Goal: Task Accomplishment & Management: Manage account settings

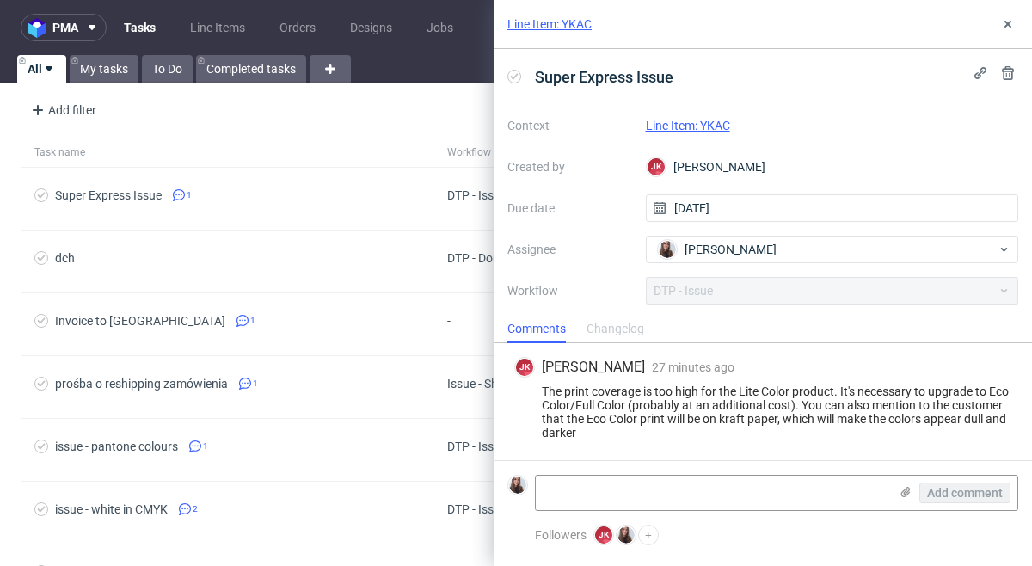
click at [711, 120] on link "Line Item: YKAC" at bounding box center [688, 126] width 84 height 14
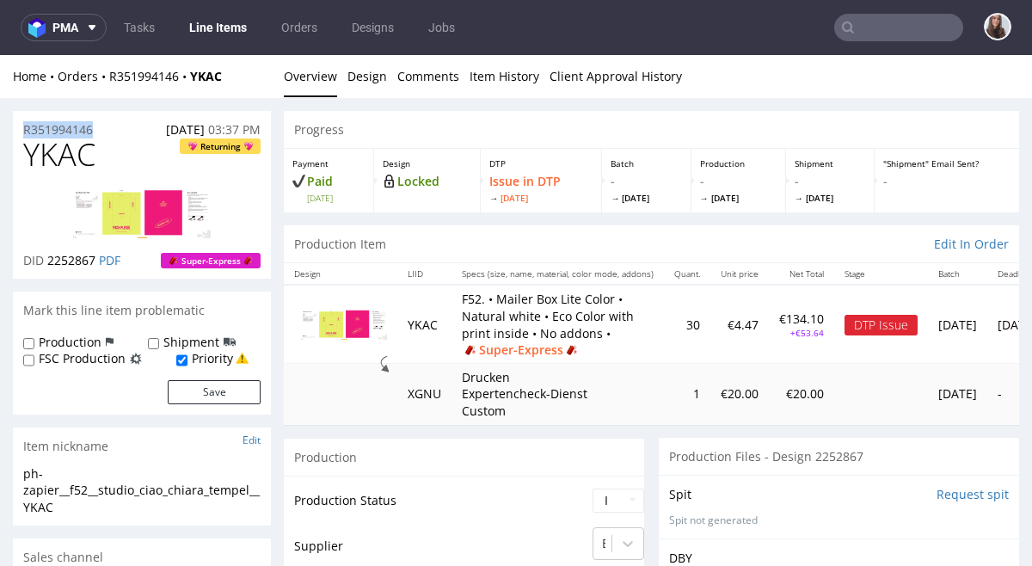
drag, startPoint x: 102, startPoint y: 126, endPoint x: 20, endPoint y: 127, distance: 82.6
click at [20, 127] on div "R351994146 25.08.2025 03:37 PM" at bounding box center [142, 125] width 258 height 28
copy p "R351994146"
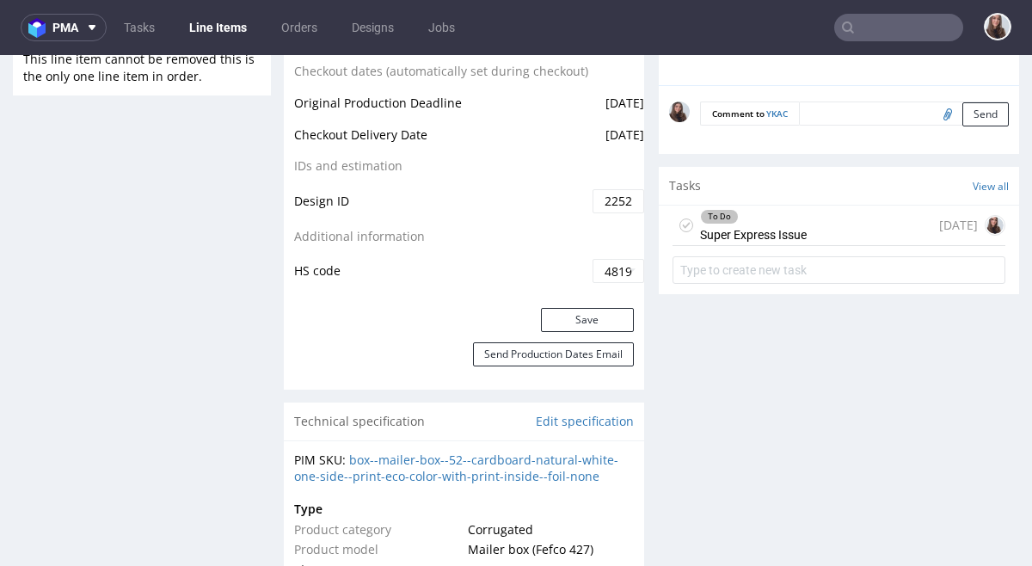
scroll to position [985, 0]
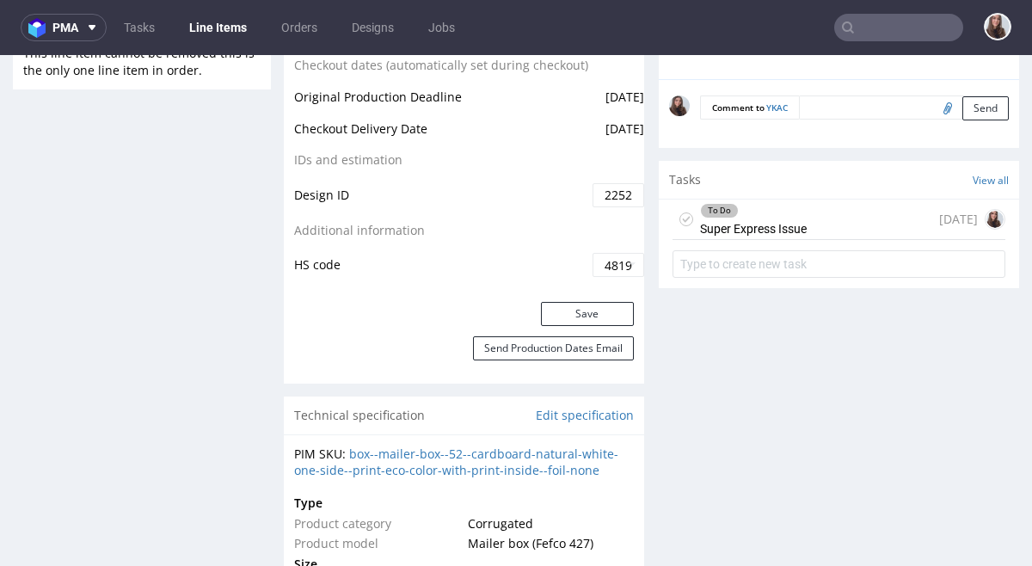
click at [818, 221] on div "To Do Super Express Issue today" at bounding box center [838, 219] width 333 height 40
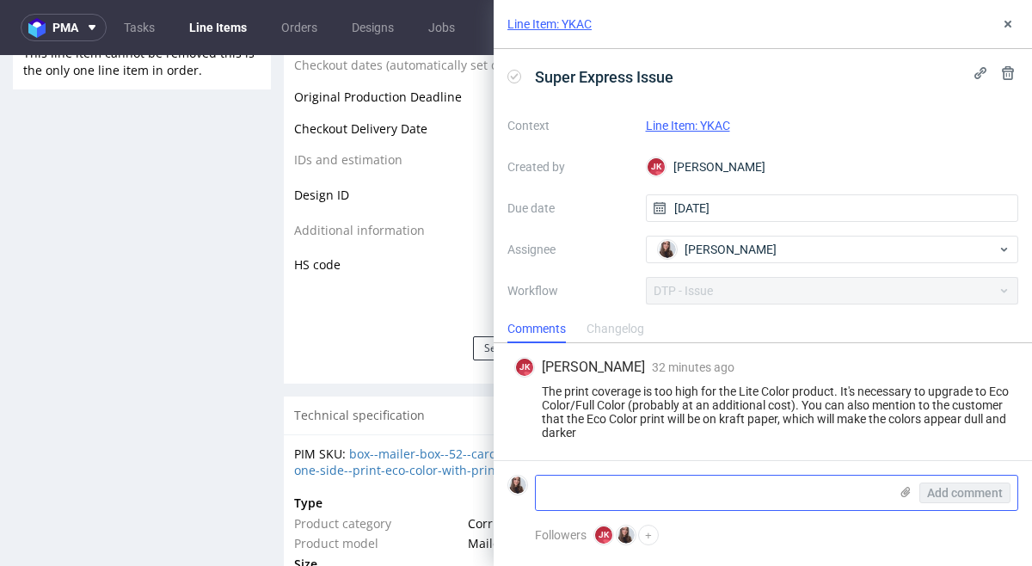
click at [627, 498] on textarea at bounding box center [712, 493] width 353 height 34
paste textarea "[URL][DOMAIN_NAME]"
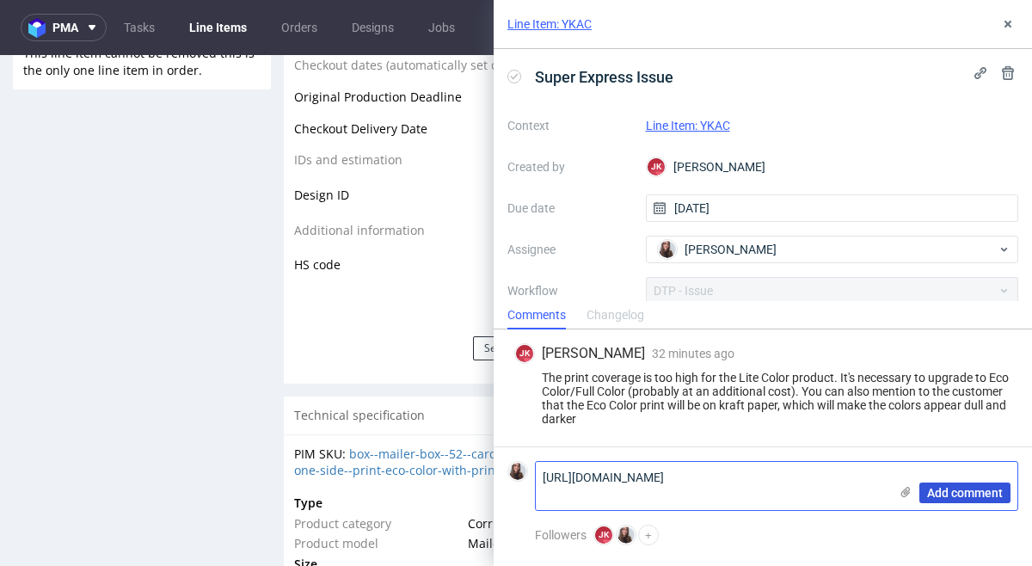
type textarea "[URL][DOMAIN_NAME]"
click at [954, 494] on span "Add comment" at bounding box center [965, 493] width 76 height 12
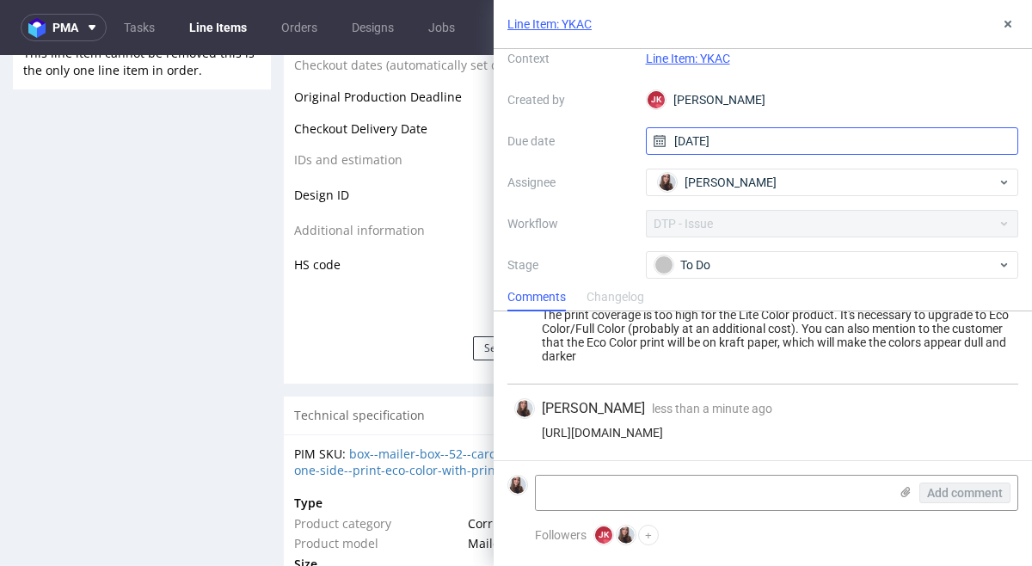
scroll to position [69, 0]
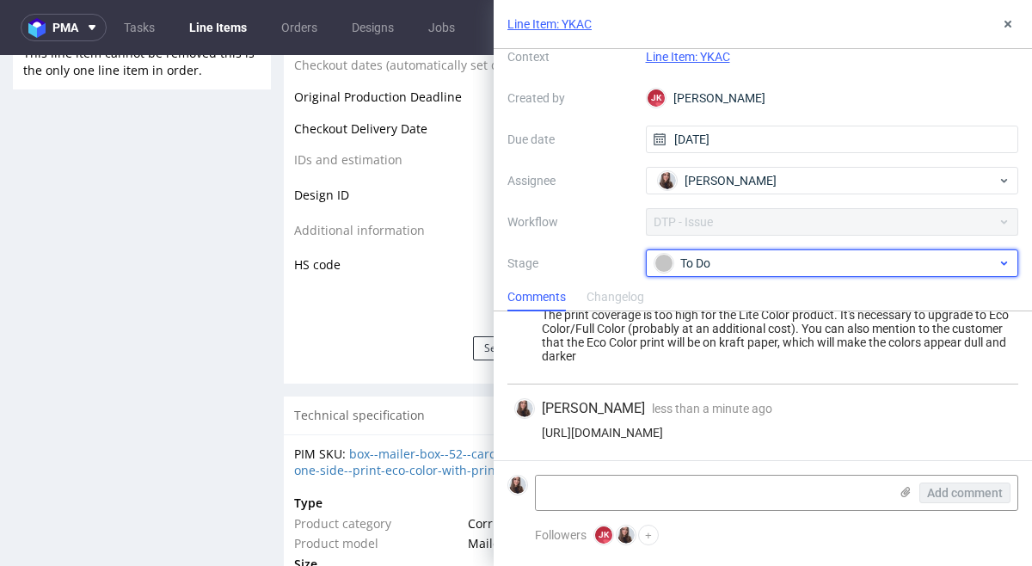
click at [750, 258] on div "To Do" at bounding box center [825, 263] width 342 height 19
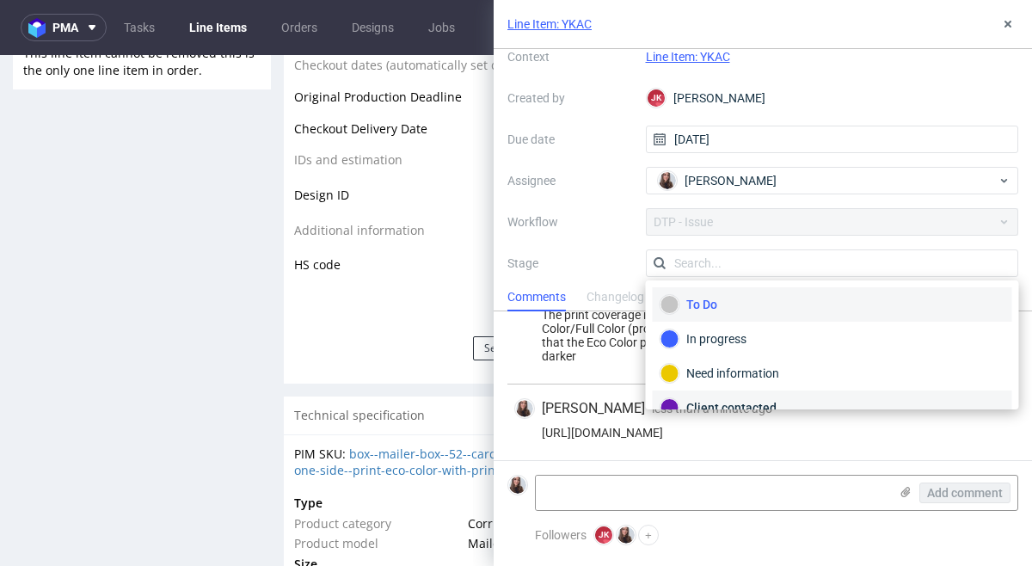
click at [727, 401] on div "Client contacted" at bounding box center [832, 407] width 344 height 19
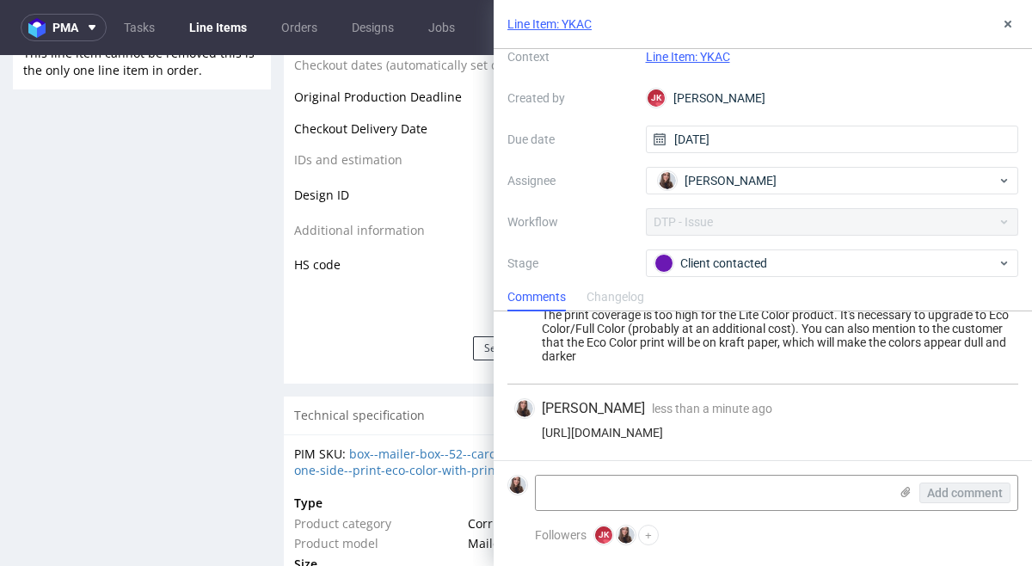
scroll to position [0, 0]
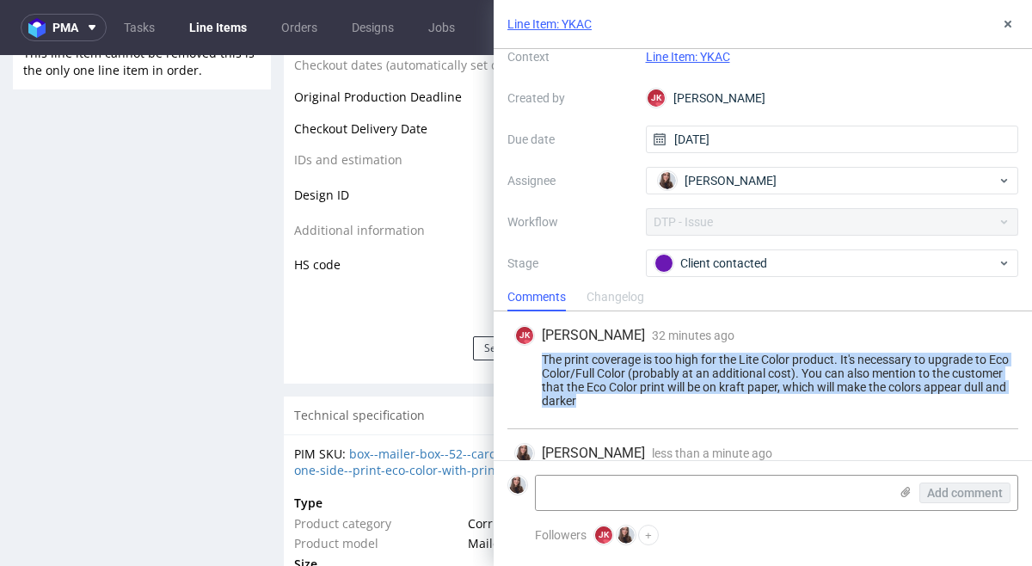
drag, startPoint x: 679, startPoint y: 407, endPoint x: 535, endPoint y: 354, distance: 153.7
click at [535, 354] on div "The print coverage is too high for the Lite Color product. It's necessary to up…" at bounding box center [762, 380] width 497 height 55
copy div "The print coverage is too high for the Lite Color product. It's necessary to up…"
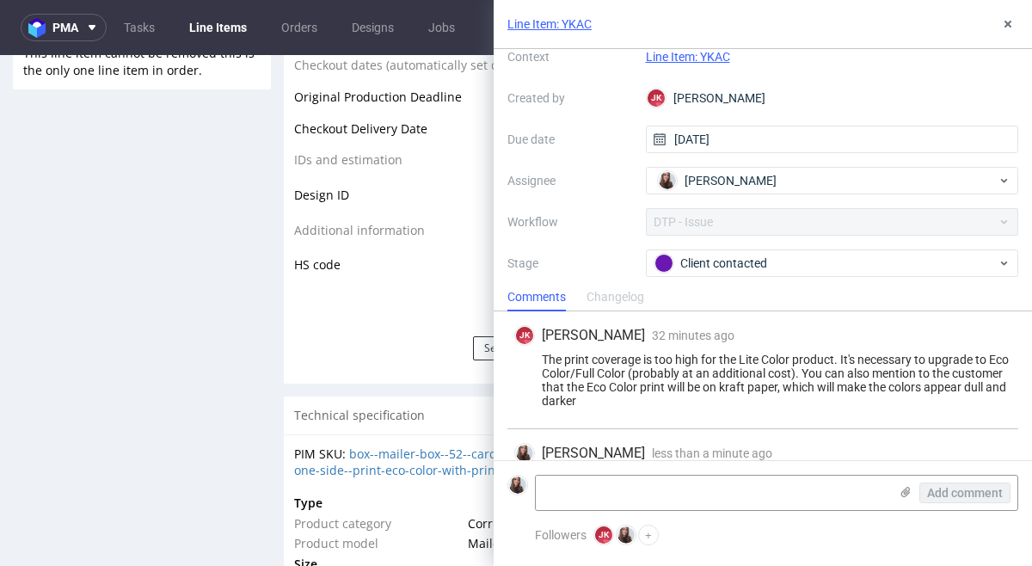
click at [756, 332] on div "JK Jan Kocik 32 minutes ago 26th Aug 2025, 10:55" at bounding box center [762, 335] width 497 height 21
drag, startPoint x: 739, startPoint y: 356, endPoint x: 791, endPoint y: 356, distance: 52.5
click at [791, 356] on div "The print coverage is too high for the Lite Color product. It's necessary to up…" at bounding box center [762, 380] width 497 height 55
copy div "Lite Color"
click at [316, 311] on div "Save" at bounding box center [464, 319] width 360 height 34
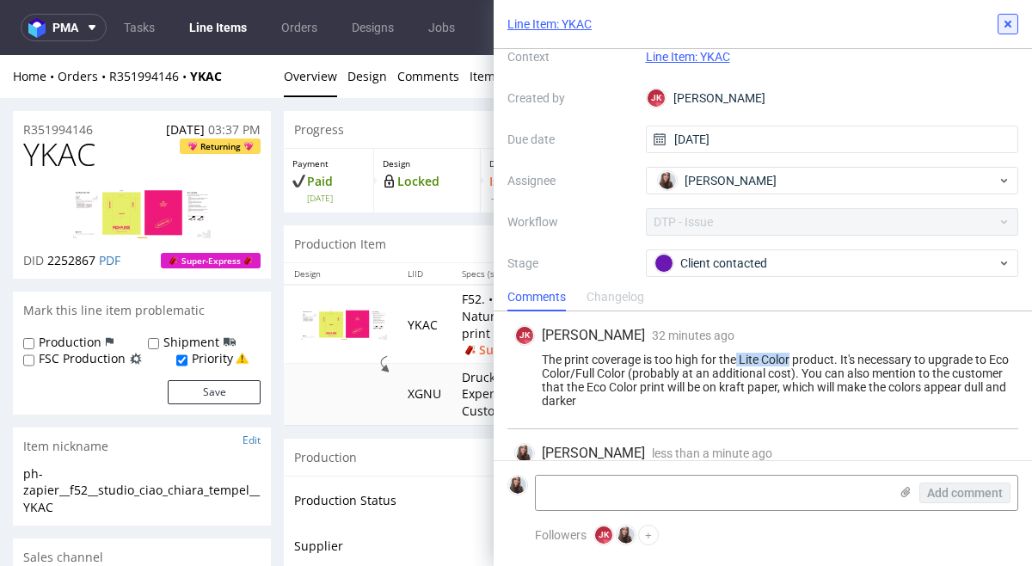
click at [1003, 27] on icon at bounding box center [1008, 24] width 14 height 14
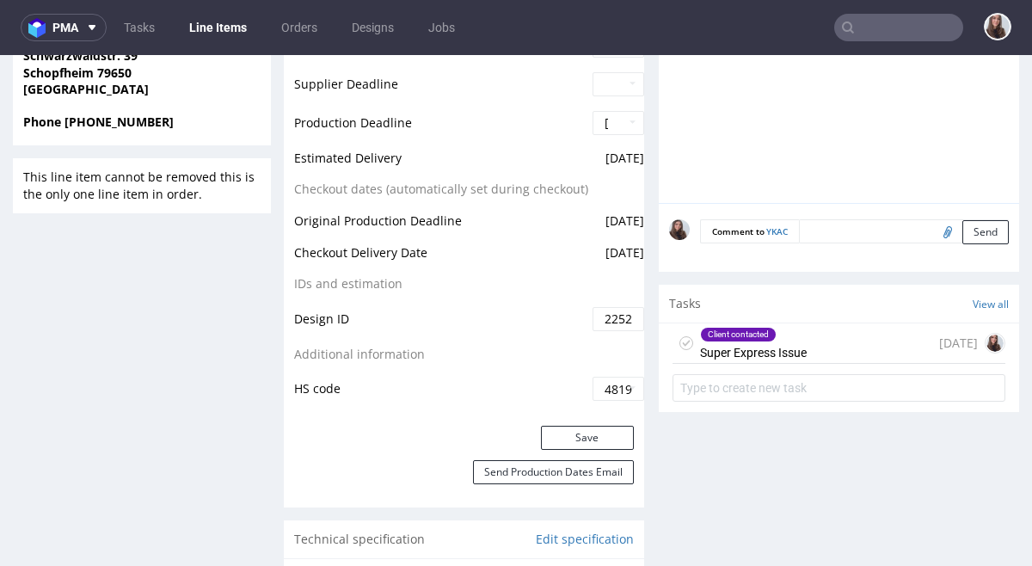
scroll to position [907, 0]
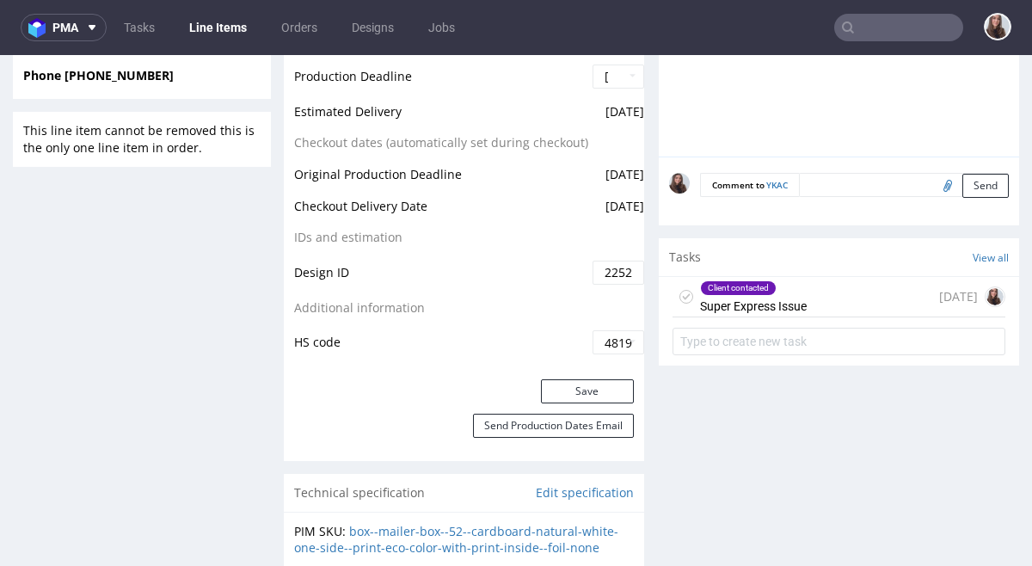
click at [764, 296] on div "Client contacted Super Express Issue" at bounding box center [753, 297] width 107 height 40
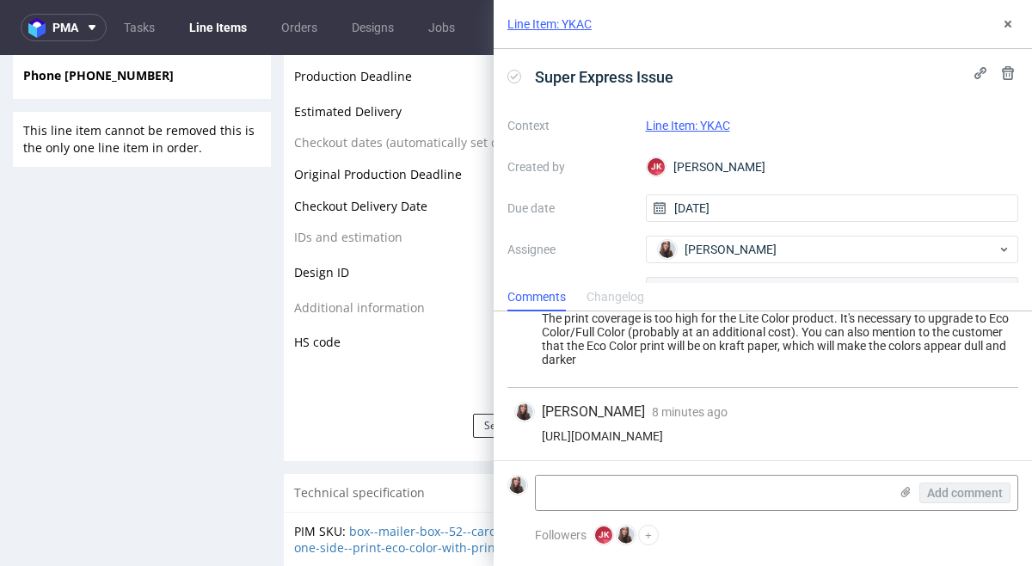
scroll to position [43, 0]
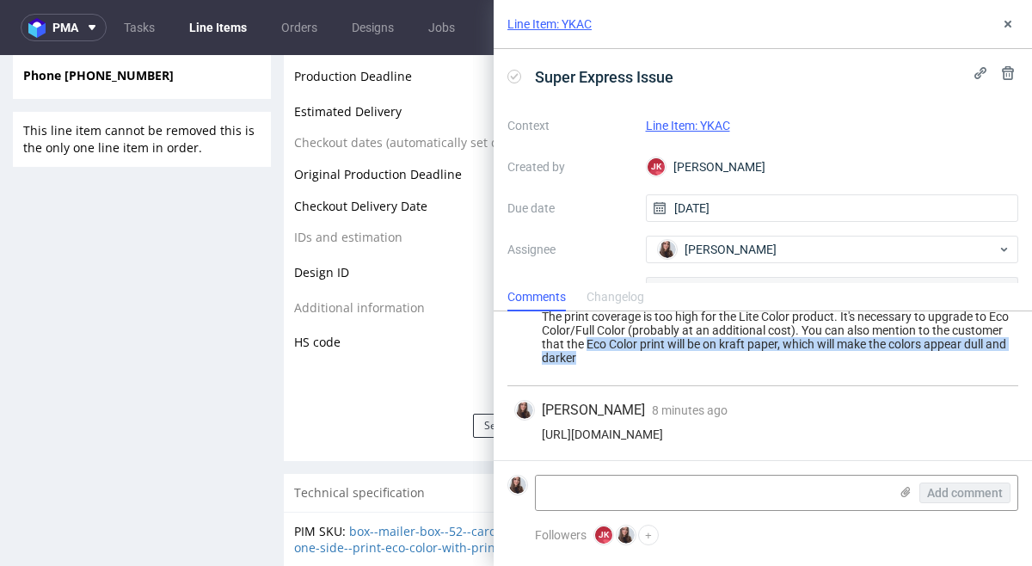
drag, startPoint x: 641, startPoint y: 344, endPoint x: 660, endPoint y: 358, distance: 23.4
click at [660, 358] on div "The print coverage is too high for the Lite Color product. It's necessary to up…" at bounding box center [762, 337] width 497 height 55
copy div "Eco Color print will be on kraft paper, which will make the colors appear dull …"
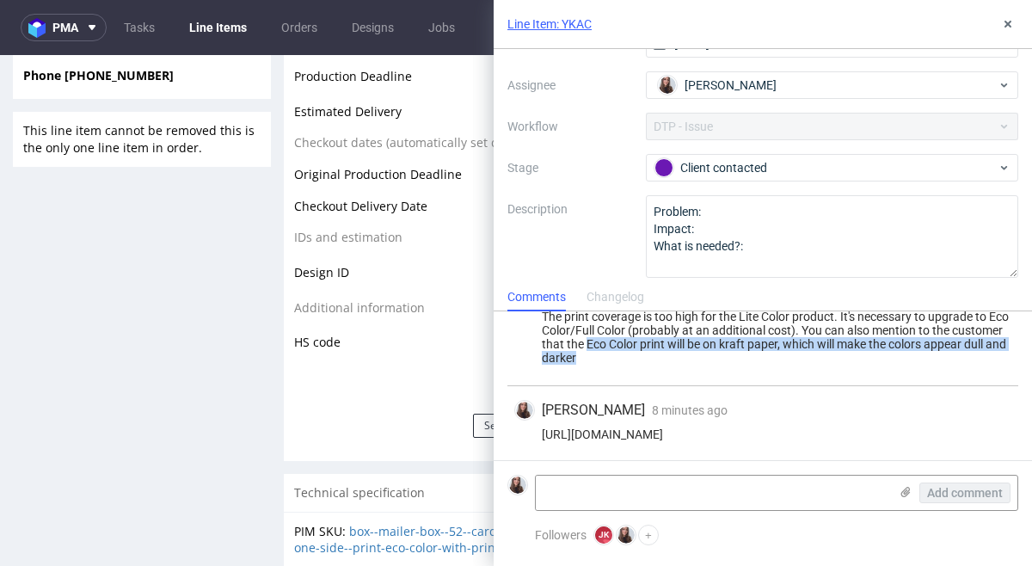
scroll to position [173, 0]
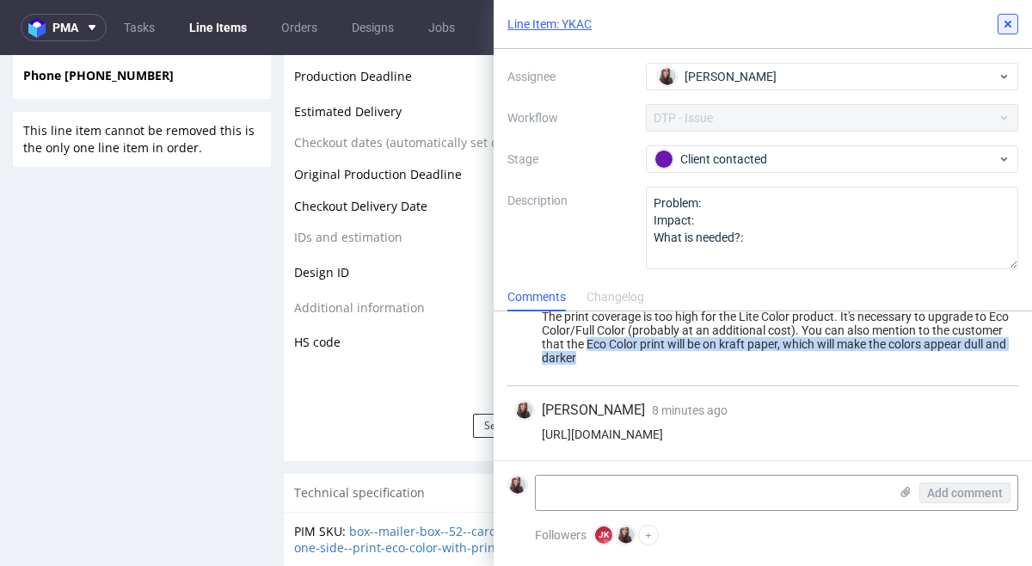
click at [999, 28] on button at bounding box center [1007, 24] width 21 height 21
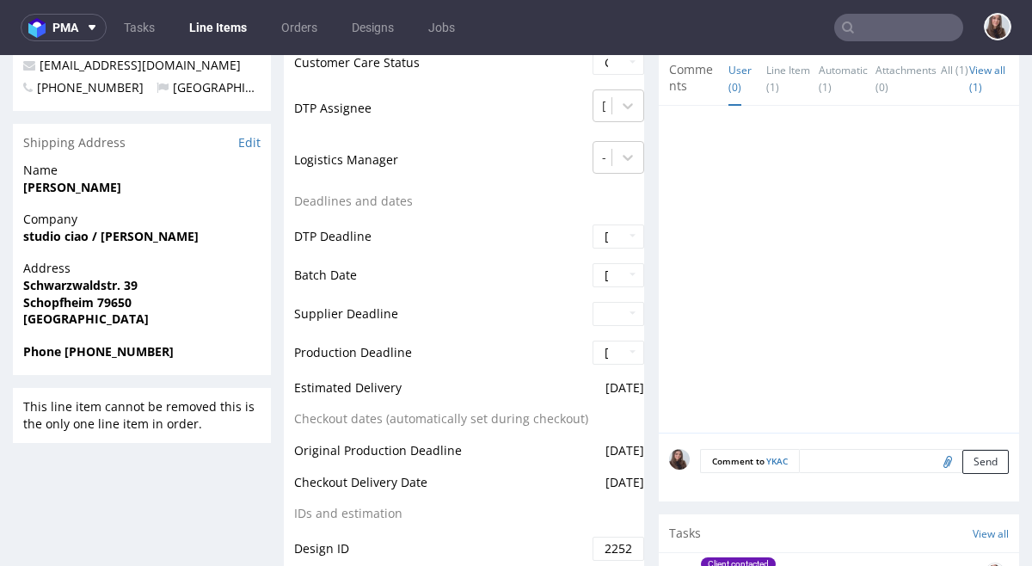
scroll to position [127, 0]
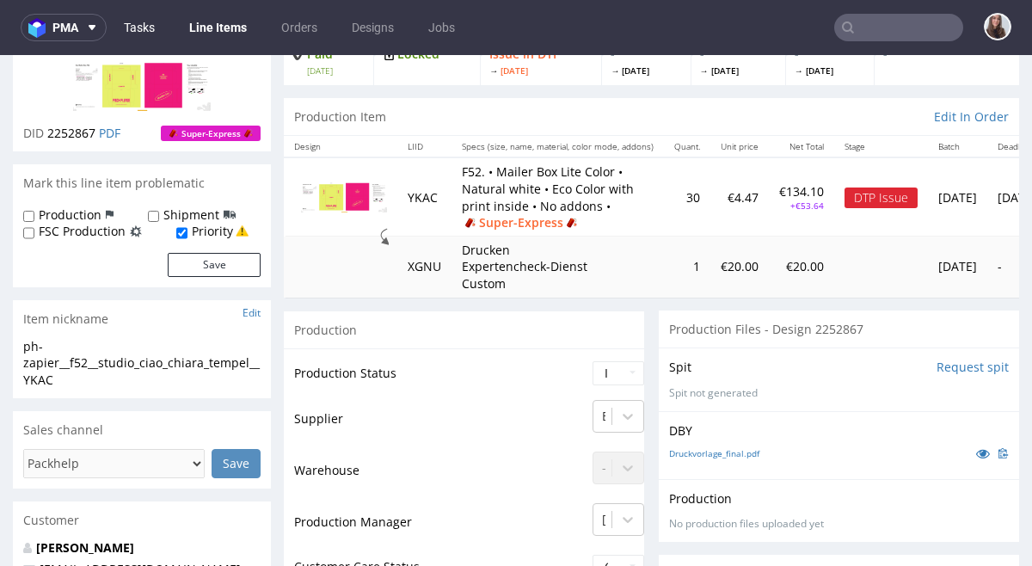
click at [148, 25] on link "Tasks" at bounding box center [140, 28] width 52 height 28
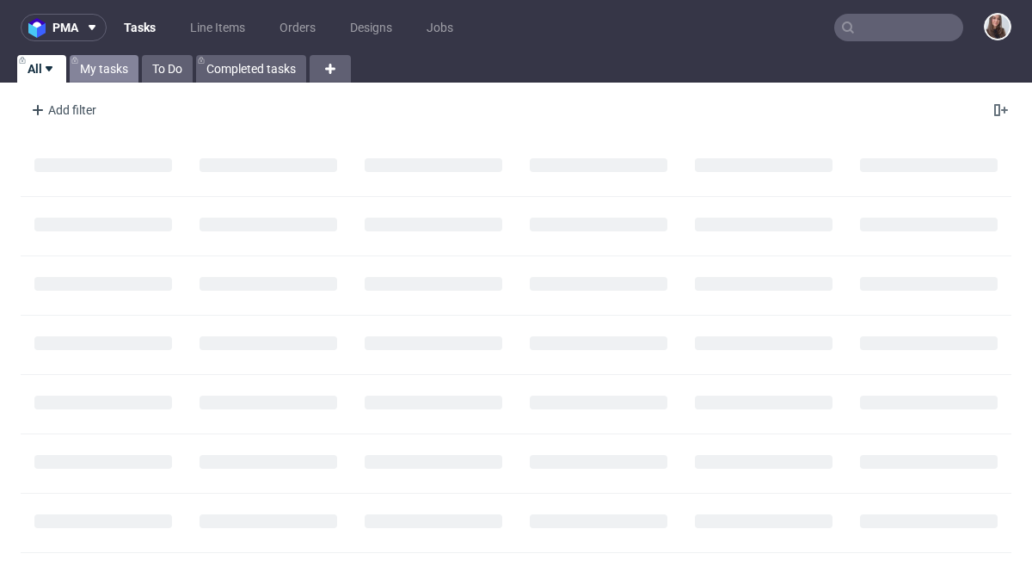
scroll to position [45, 0]
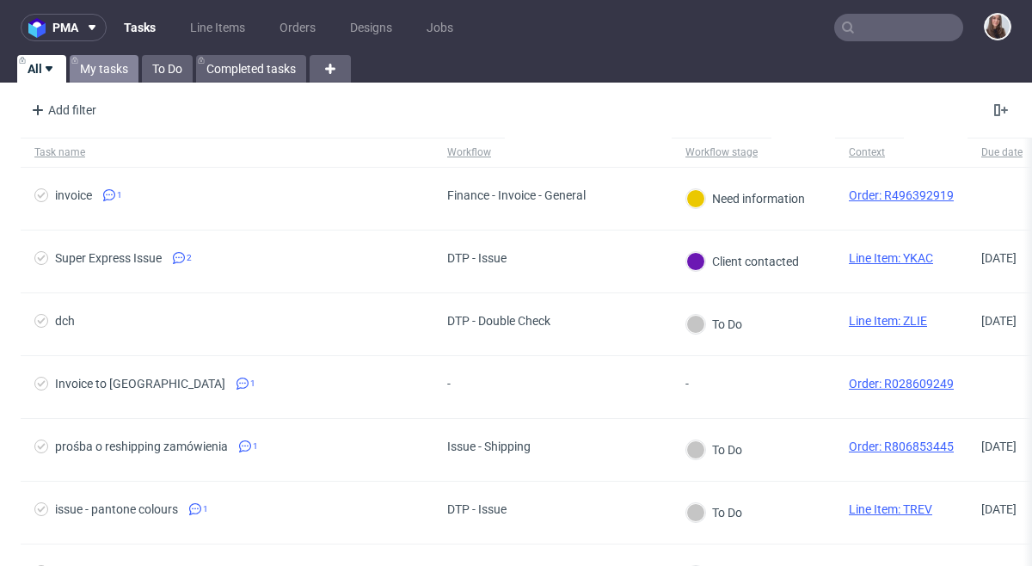
click at [107, 72] on link "My tasks" at bounding box center [104, 69] width 69 height 28
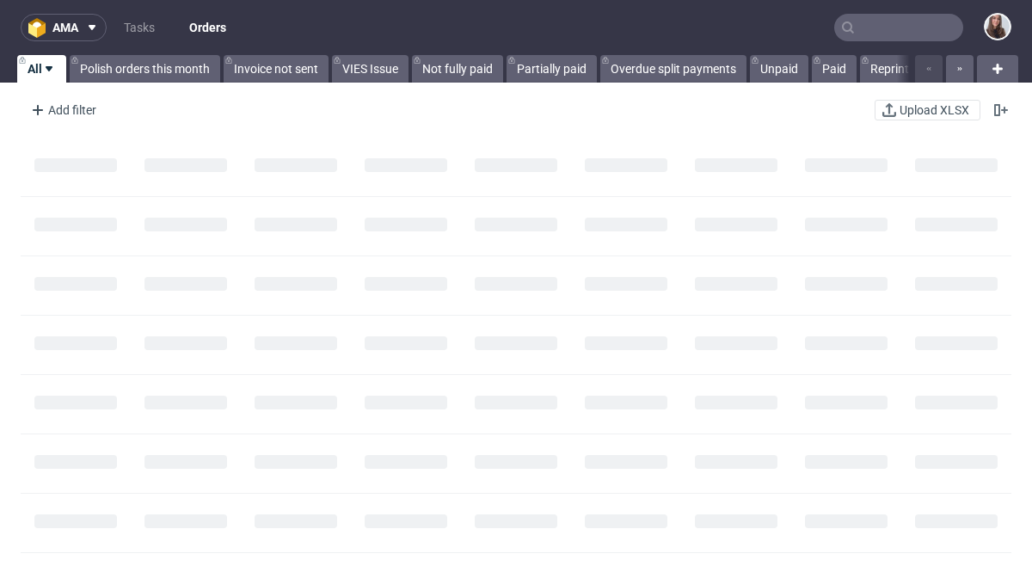
click at [886, 29] on input "text" at bounding box center [898, 28] width 129 height 28
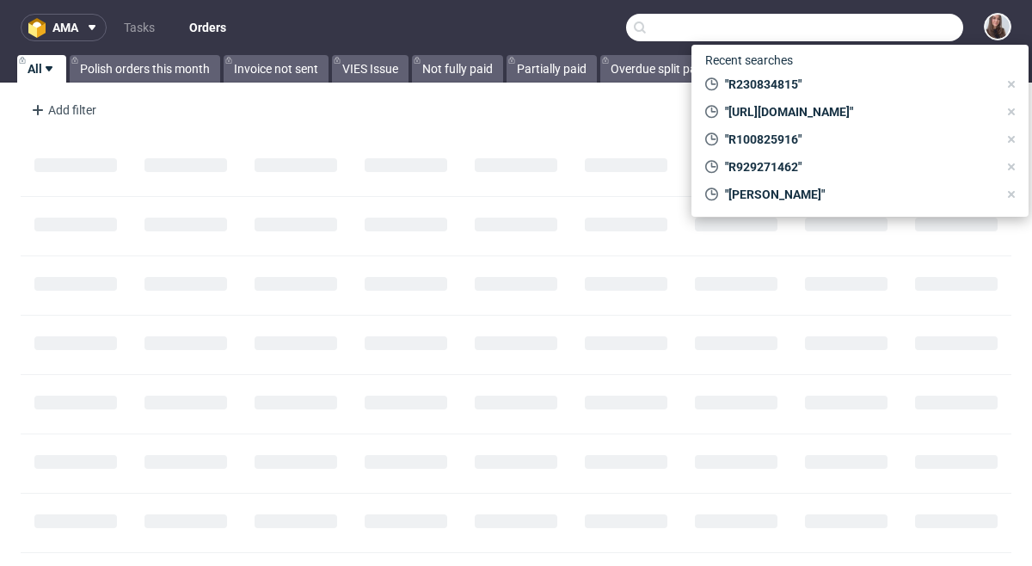
paste input "R137181911"
type input "R137181911"
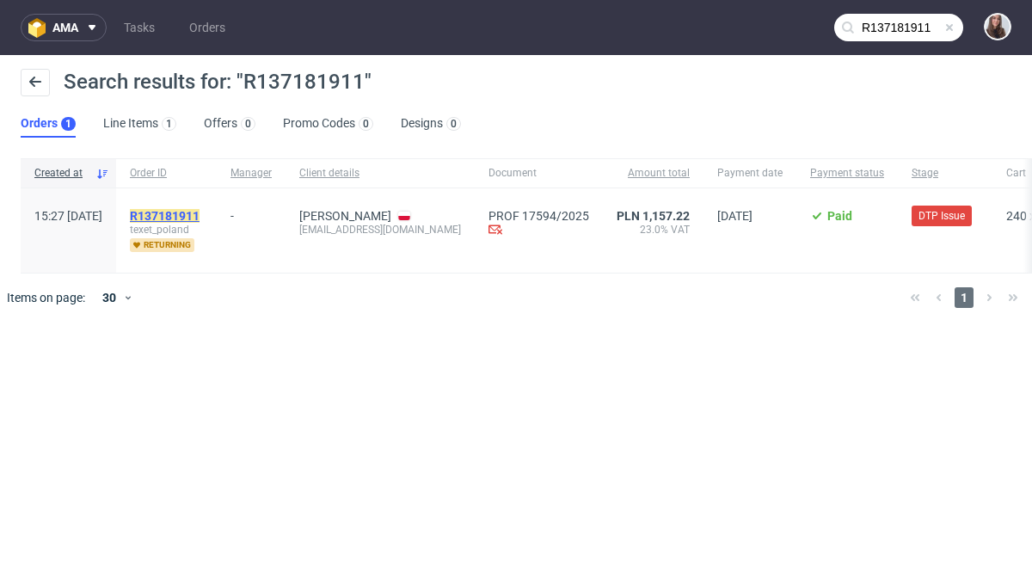
click at [199, 212] on mark "R137181911" at bounding box center [165, 216] width 70 height 14
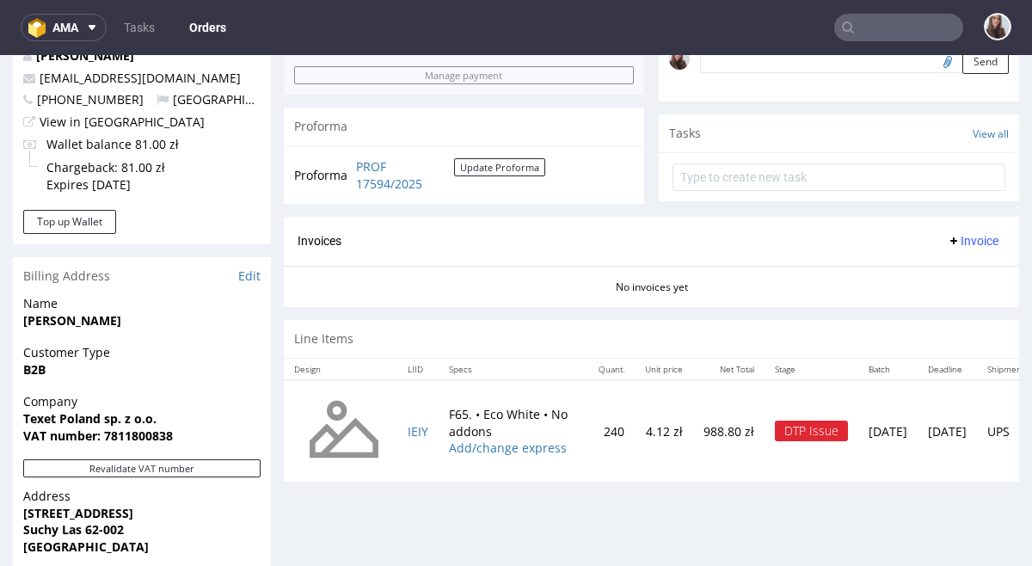
scroll to position [567, 0]
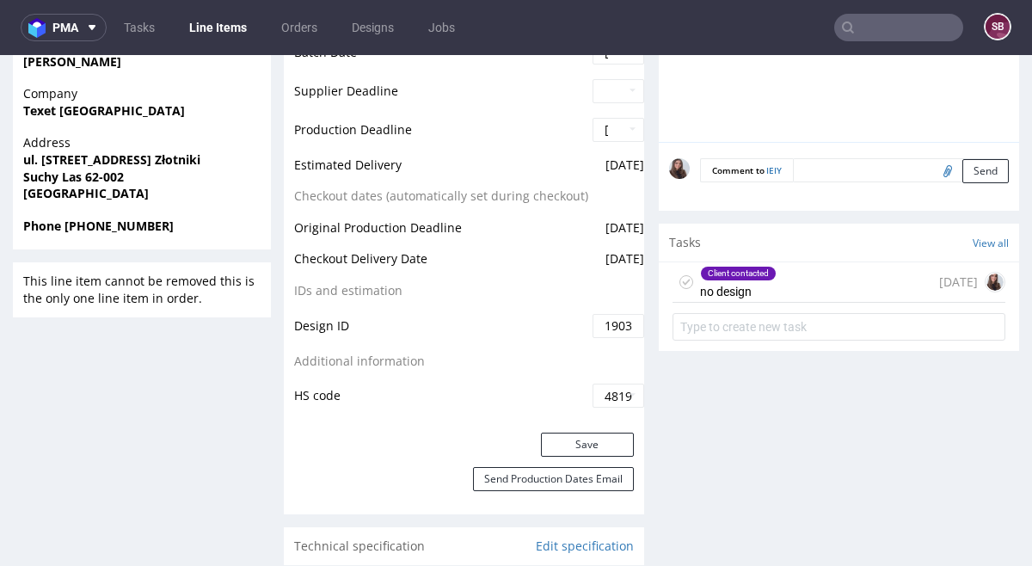
scroll to position [822, 0]
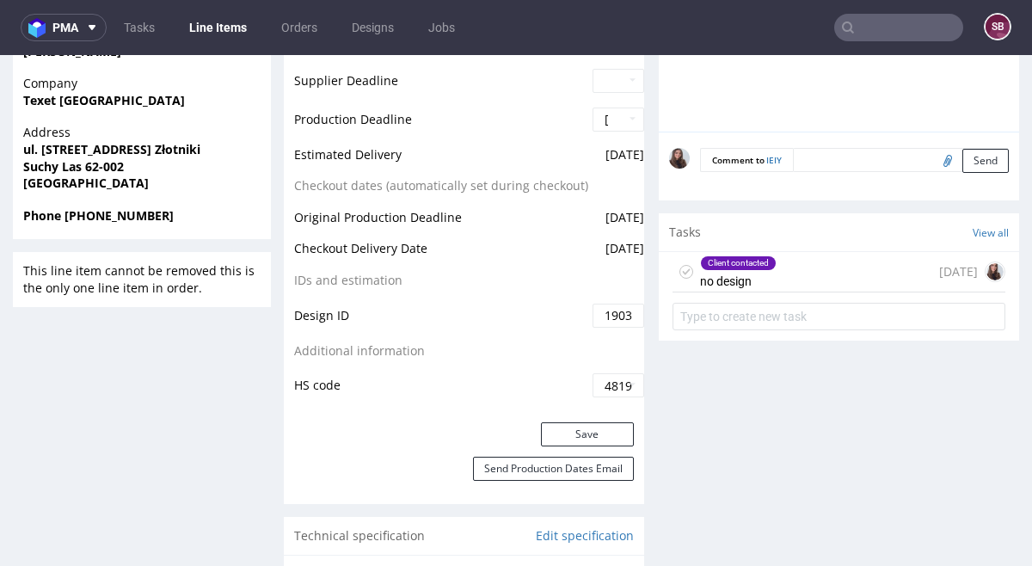
click at [802, 285] on div "Client contacted no design 1 day ago" at bounding box center [838, 272] width 333 height 40
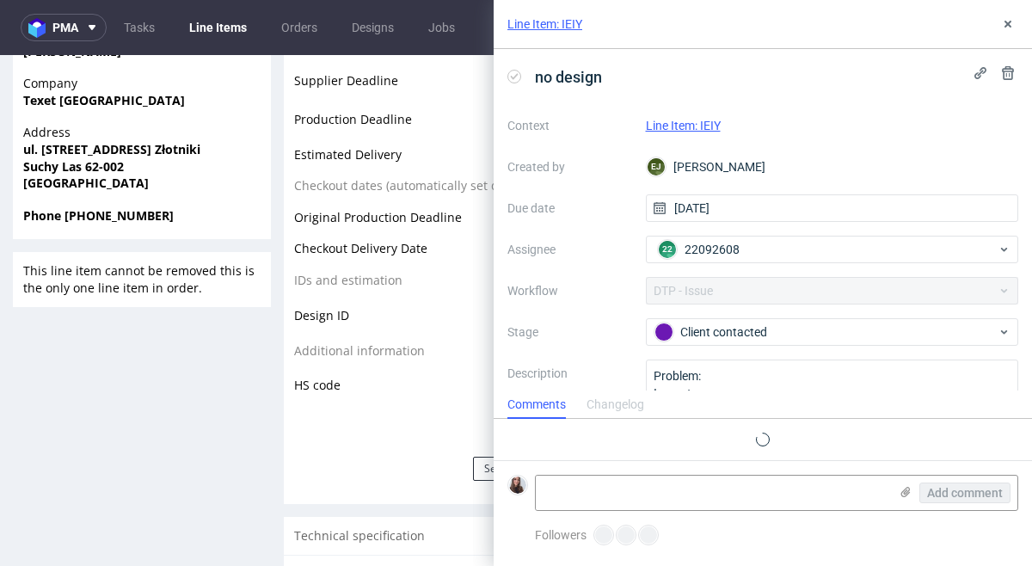
scroll to position [3, 0]
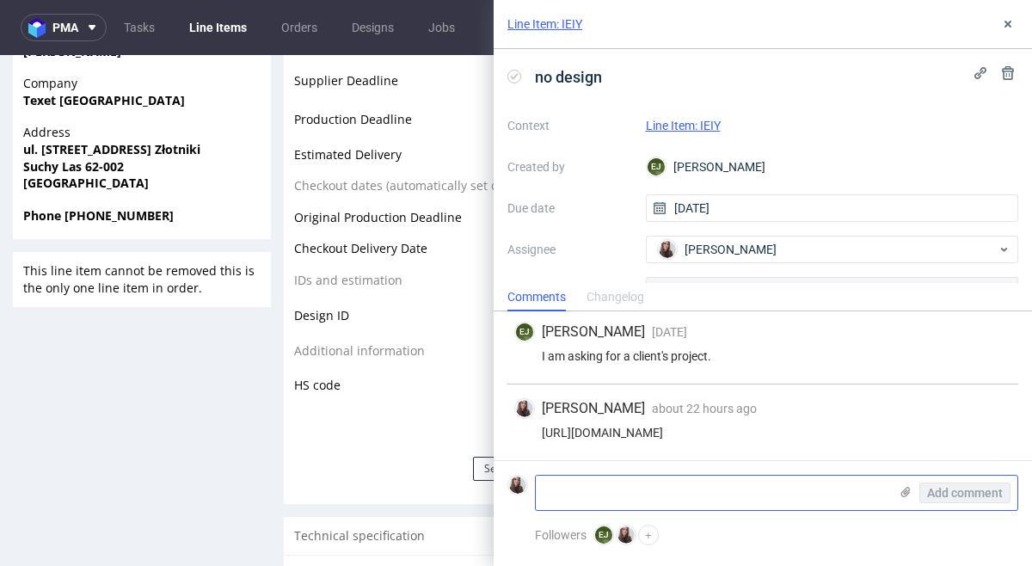
click at [901, 485] on icon at bounding box center [906, 492] width 14 height 14
click at [0, 0] on input "file" at bounding box center [0, 0] width 0 height 0
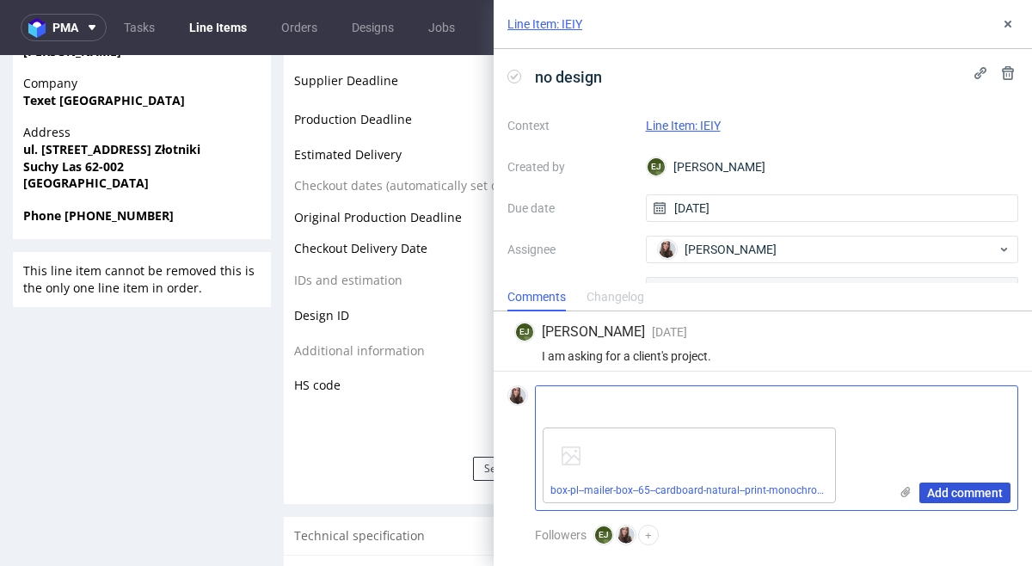
click at [980, 491] on span "Add comment" at bounding box center [965, 493] width 76 height 12
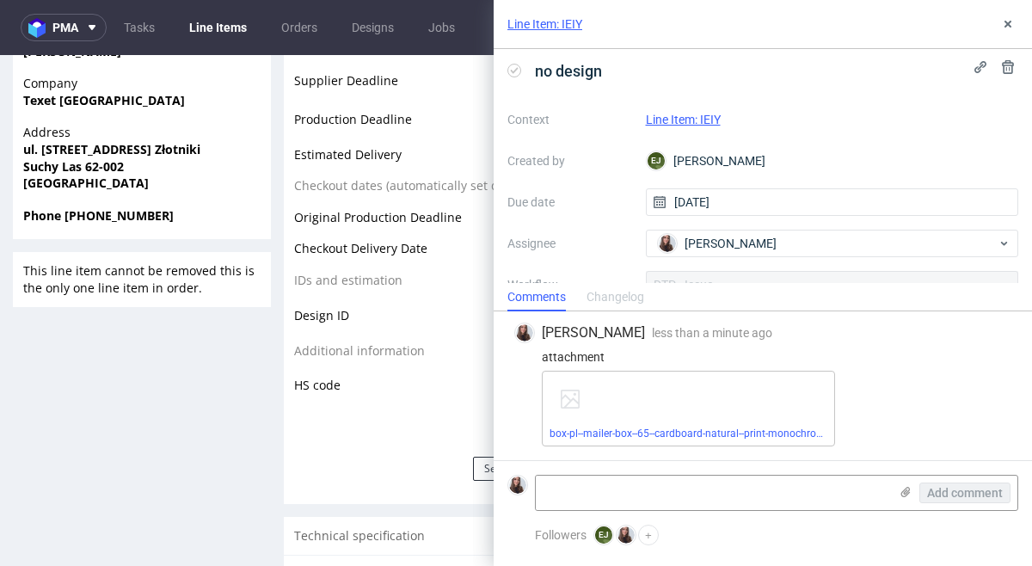
scroll to position [0, 0]
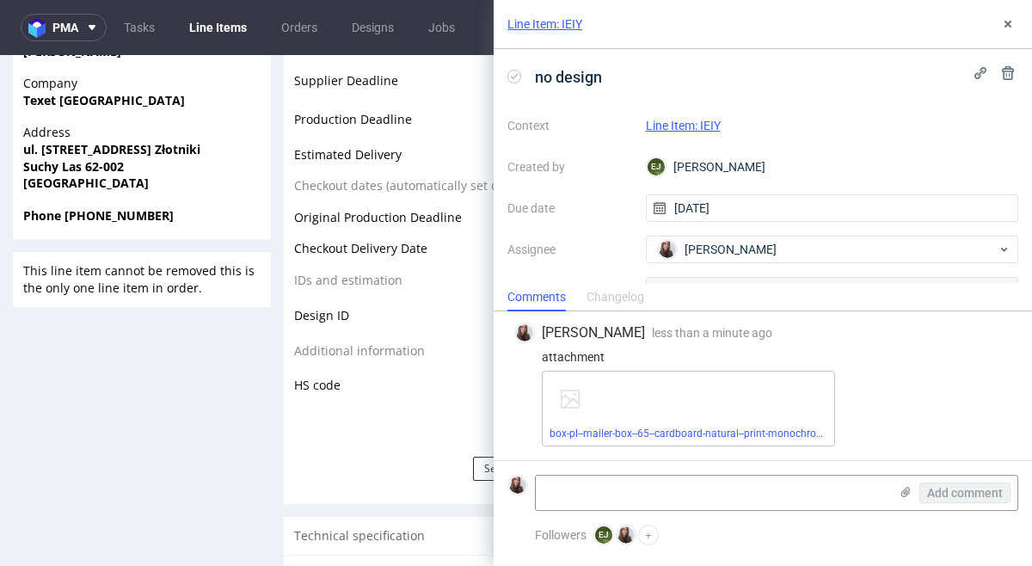
click at [682, 120] on link "Line Item: IEIY" at bounding box center [683, 126] width 75 height 14
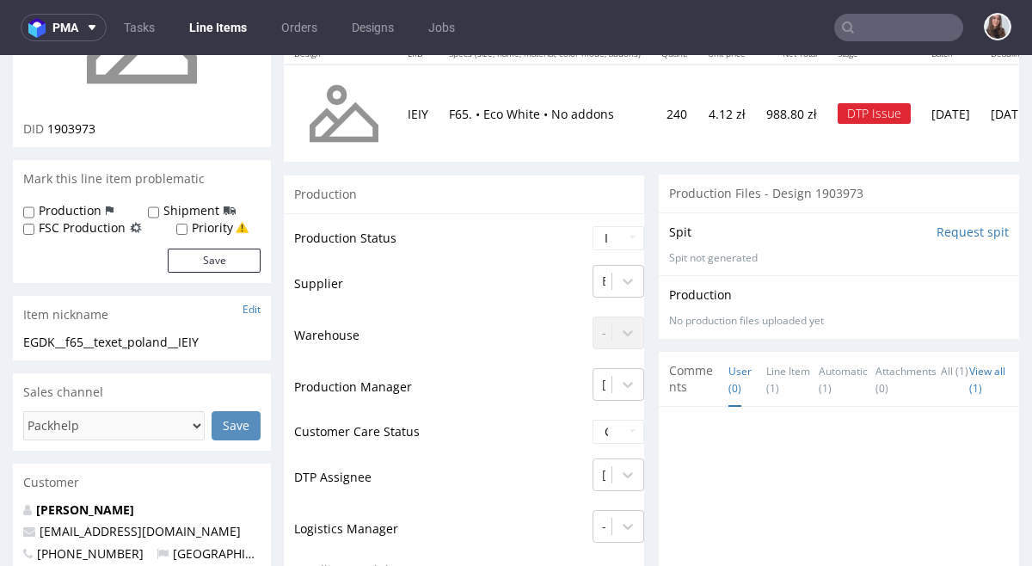
scroll to position [221, 0]
click at [617, 233] on select "Waiting for Artwork Waiting for Diecut Waiting for Mockup Waiting for DTP Waiti…" at bounding box center [618, 237] width 52 height 24
select select "back_for_dtp"
click at [592, 225] on select "Waiting for Artwork Waiting for Diecut Waiting for Mockup Waiting for DTP Waiti…" at bounding box center [618, 237] width 52 height 24
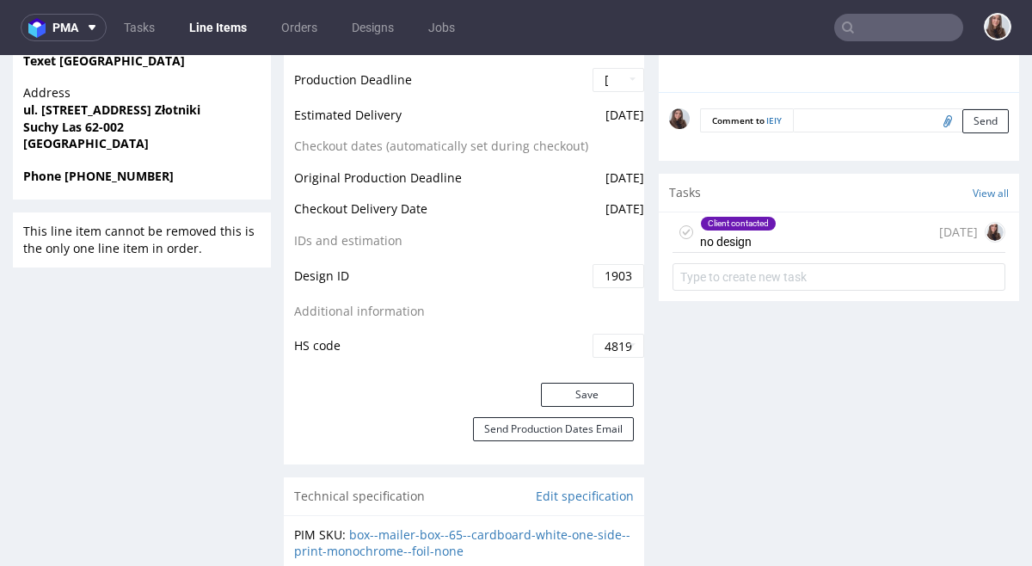
scroll to position [866, 0]
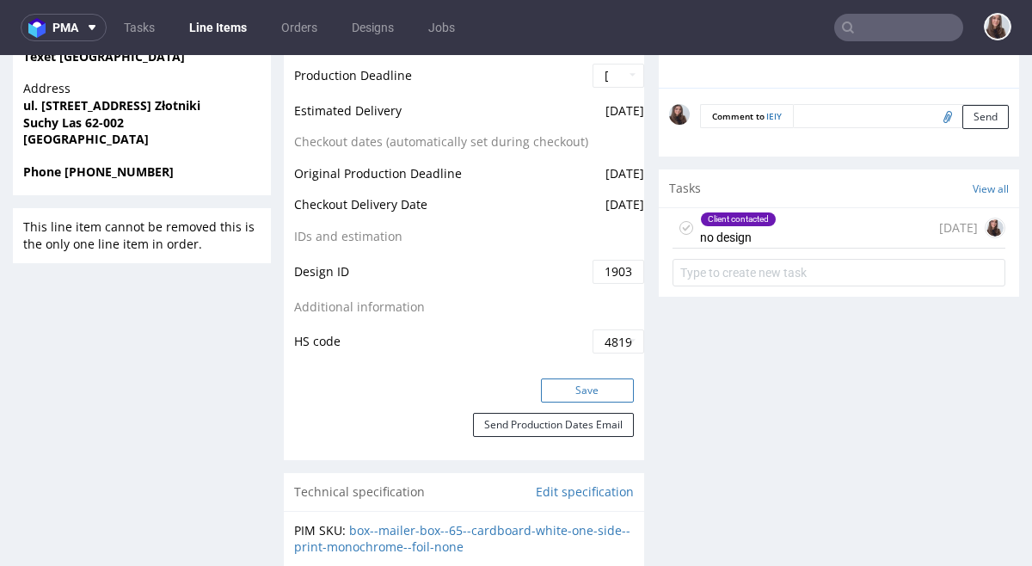
click at [573, 387] on button "Save" at bounding box center [587, 390] width 93 height 24
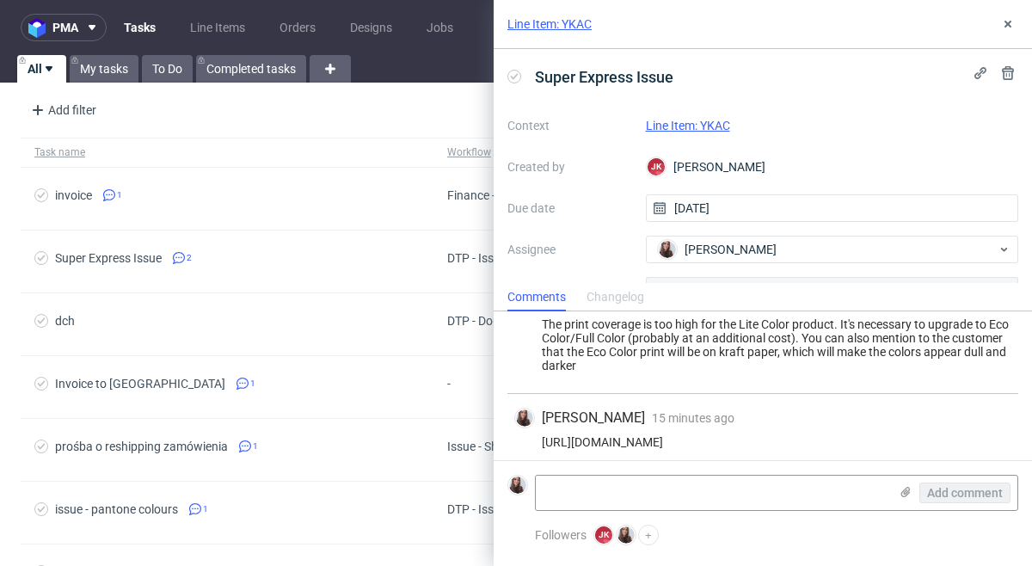
scroll to position [45, 0]
